Goal: Information Seeking & Learning: Learn about a topic

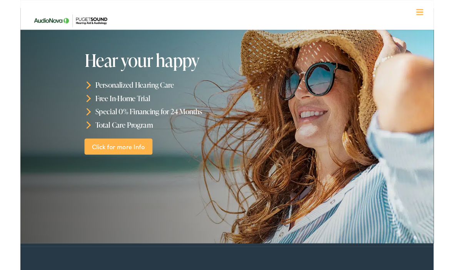
scroll to position [24, 0]
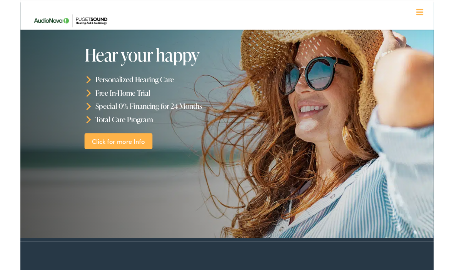
click at [87, 146] on link "Click for more Info" at bounding box center [107, 155] width 75 height 18
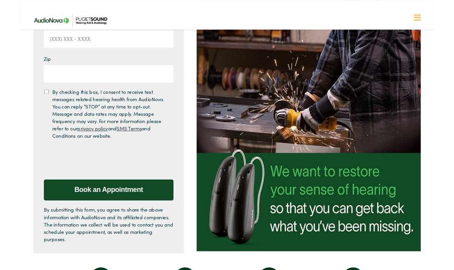
scroll to position [166, 0]
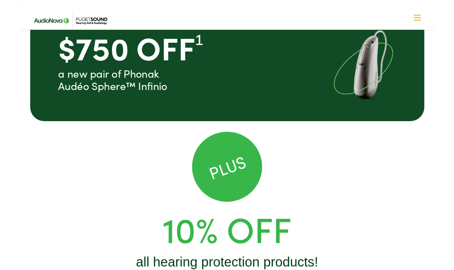
click at [356, 270] on h1 "10% Off" at bounding box center [227, 251] width 358 height 46
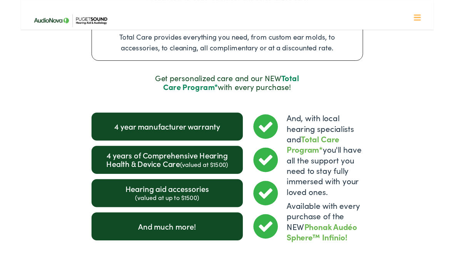
scroll to position [988, 0]
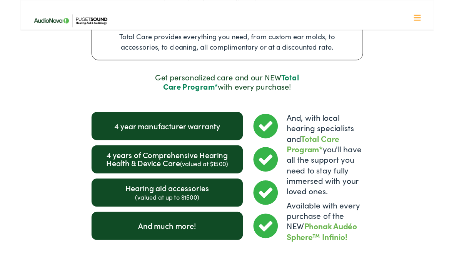
click at [293, 79] on span "Total Care Program*" at bounding box center [231, 90] width 149 height 22
click at [176, 86] on span "Total Care Program*" at bounding box center [231, 90] width 149 height 22
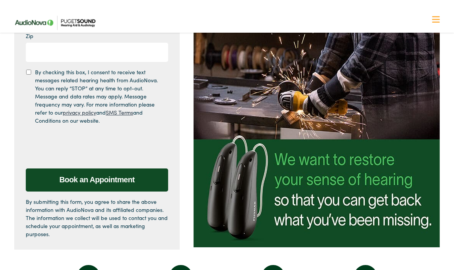
scroll to position [0, 0]
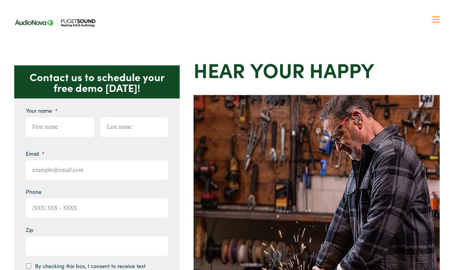
click at [438, 18] on div at bounding box center [436, 20] width 8 height 8
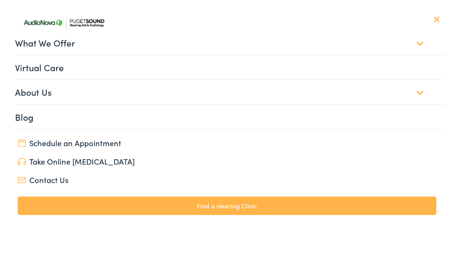
click at [42, 42] on link "What We Offer" at bounding box center [230, 43] width 430 height 24
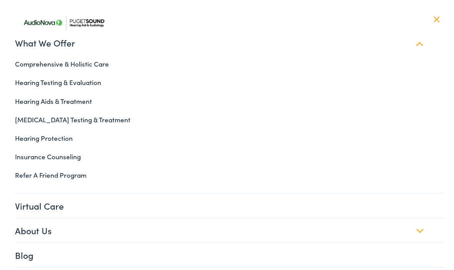
click at [49, 119] on link "[MEDICAL_DATA] Testing & Treatment" at bounding box center [227, 119] width 436 height 18
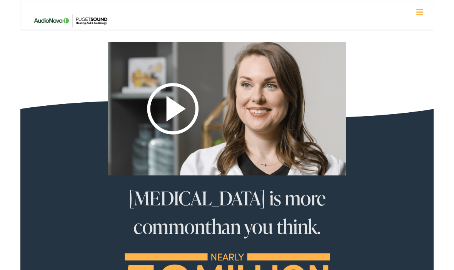
scroll to position [382, 0]
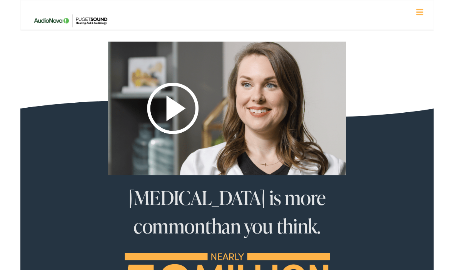
click at [167, 131] on img at bounding box center [227, 119] width 262 height 147
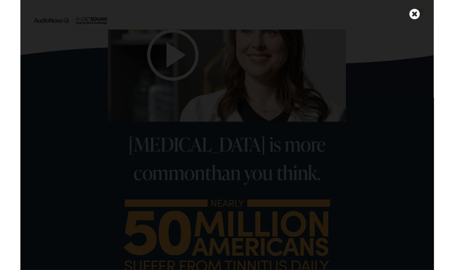
scroll to position [441, 0]
click at [430, 18] on icon at bounding box center [433, 15] width 12 height 13
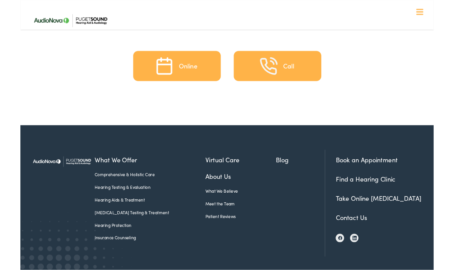
scroll to position [1941, 0]
click at [95, 216] on link "Hearing Aids & Treatment" at bounding box center [143, 219] width 122 height 7
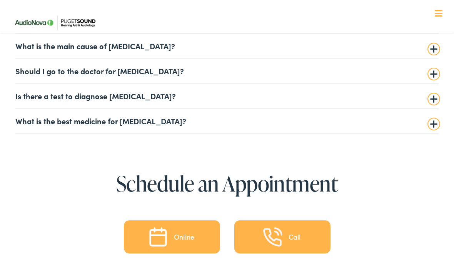
scroll to position [1776, 0]
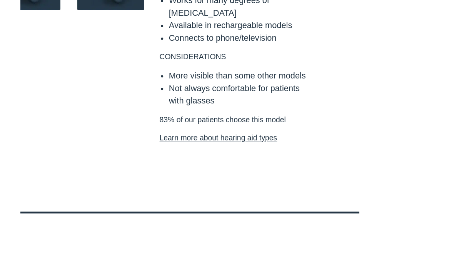
scroll to position [739, 0]
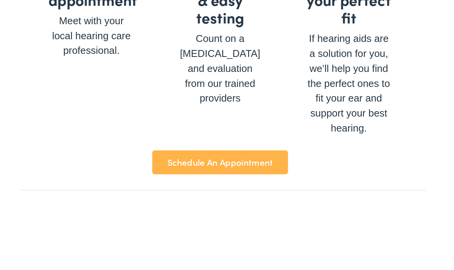
scroll to position [2991, 0]
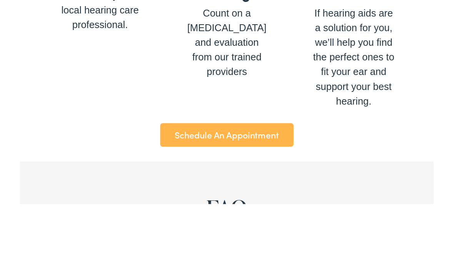
click at [49, 263] on summary "Which hearing aids can I choose from?" at bounding box center [162, 267] width 305 height 9
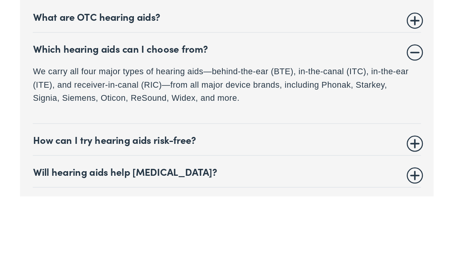
scroll to position [3163, 0]
click at [45, 263] on summary "How often do hearing aids need to be replaced?" at bounding box center [162, 267] width 305 height 9
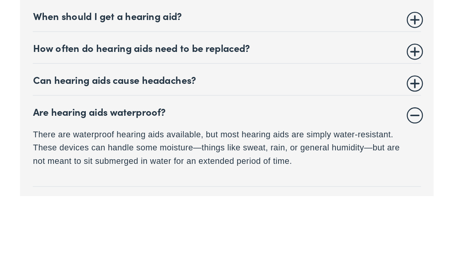
scroll to position [3294, 0]
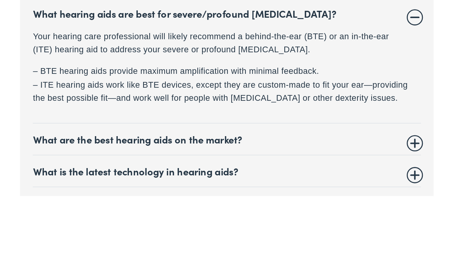
scroll to position [3467, 0]
click at [40, 262] on summary "Does Medicare cover hearing aids?" at bounding box center [162, 266] width 305 height 9
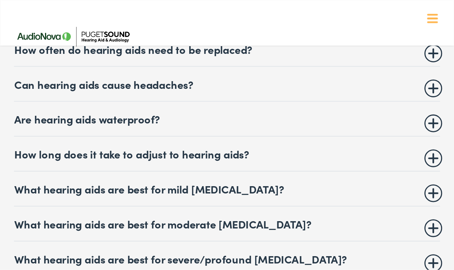
scroll to position [3344, 0]
